Goal: Navigation & Orientation: Go to known website

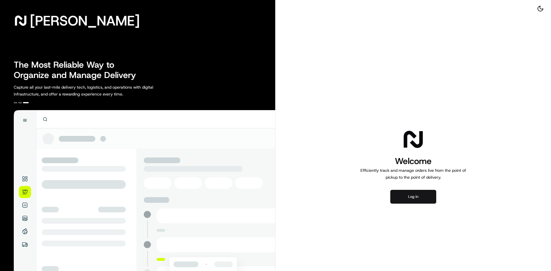
click at [423, 194] on button "Log in" at bounding box center [414, 197] width 46 height 14
